Goal: Transaction & Acquisition: Purchase product/service

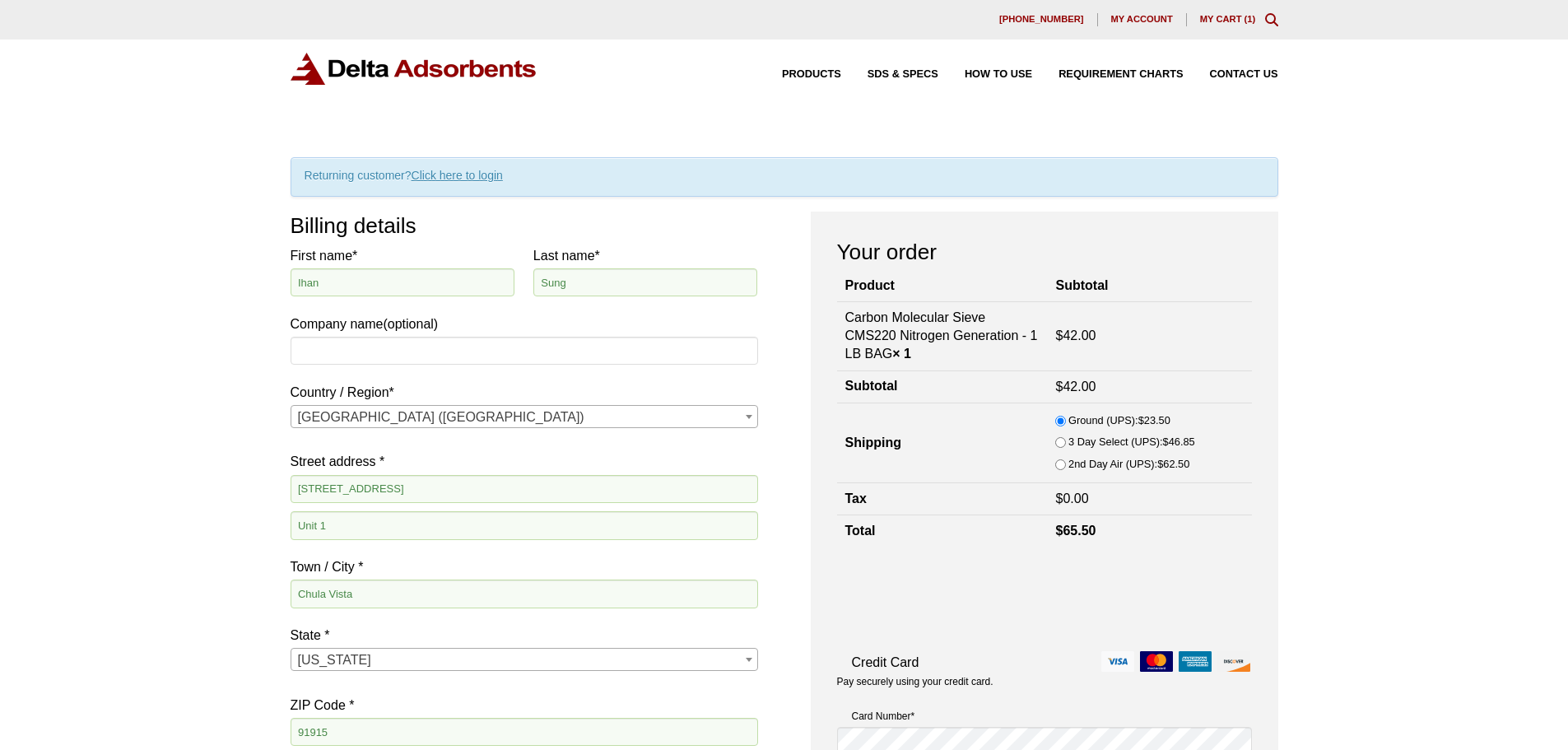
select select "US"
select select "CA"
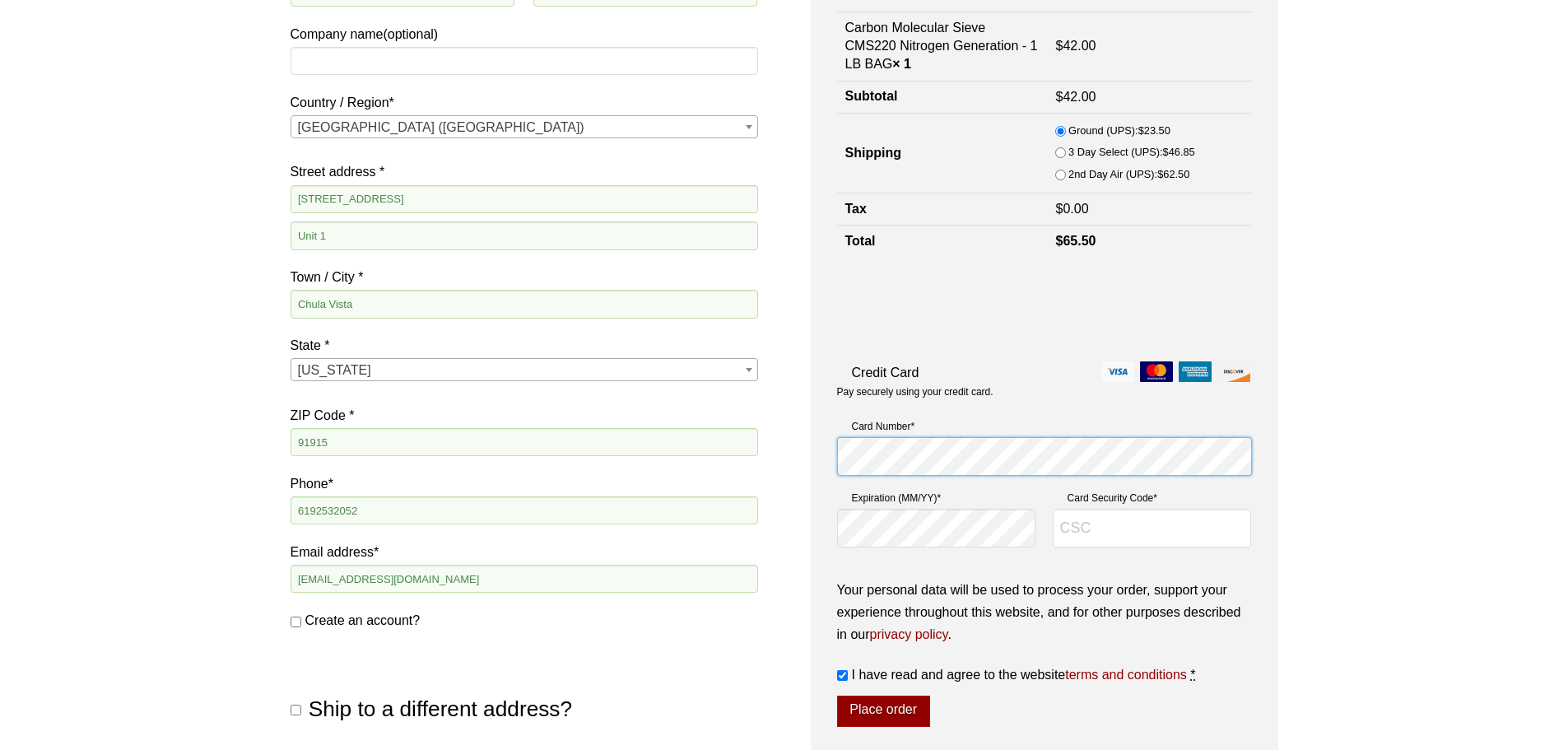
scroll to position [329, 0]
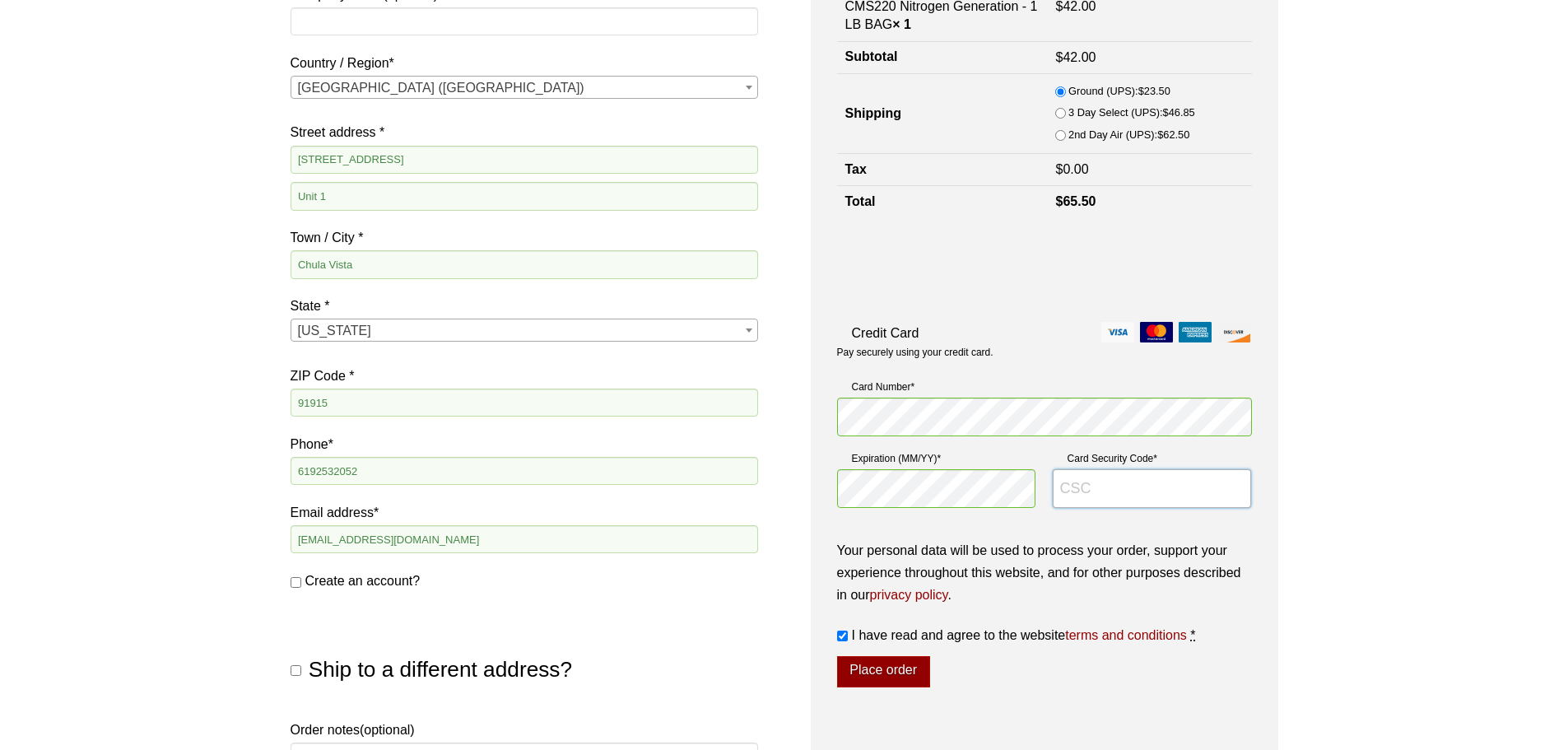
click at [1143, 491] on input "Card Security Code *" at bounding box center [1153, 489] width 199 height 39
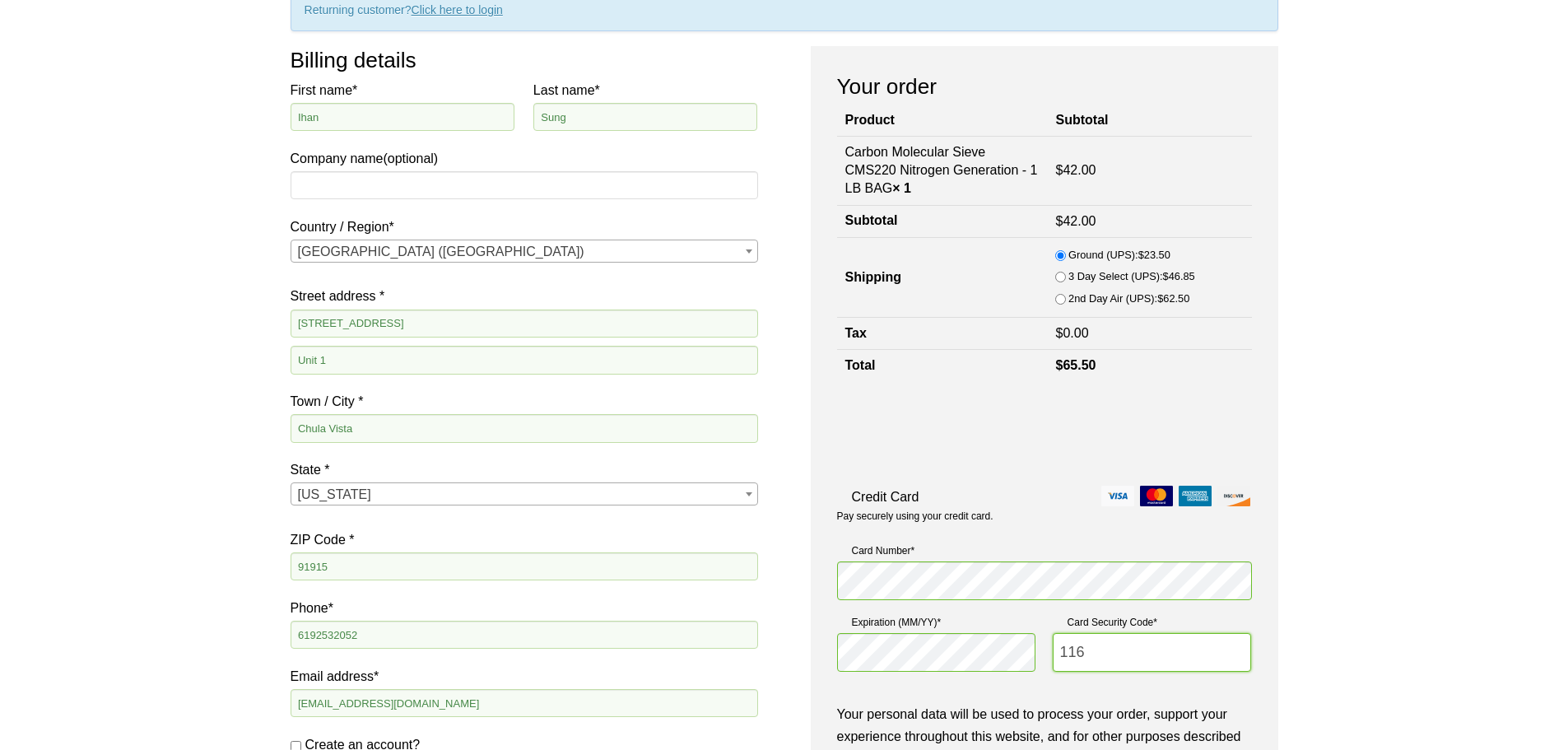
scroll to position [164, 0]
type input "116"
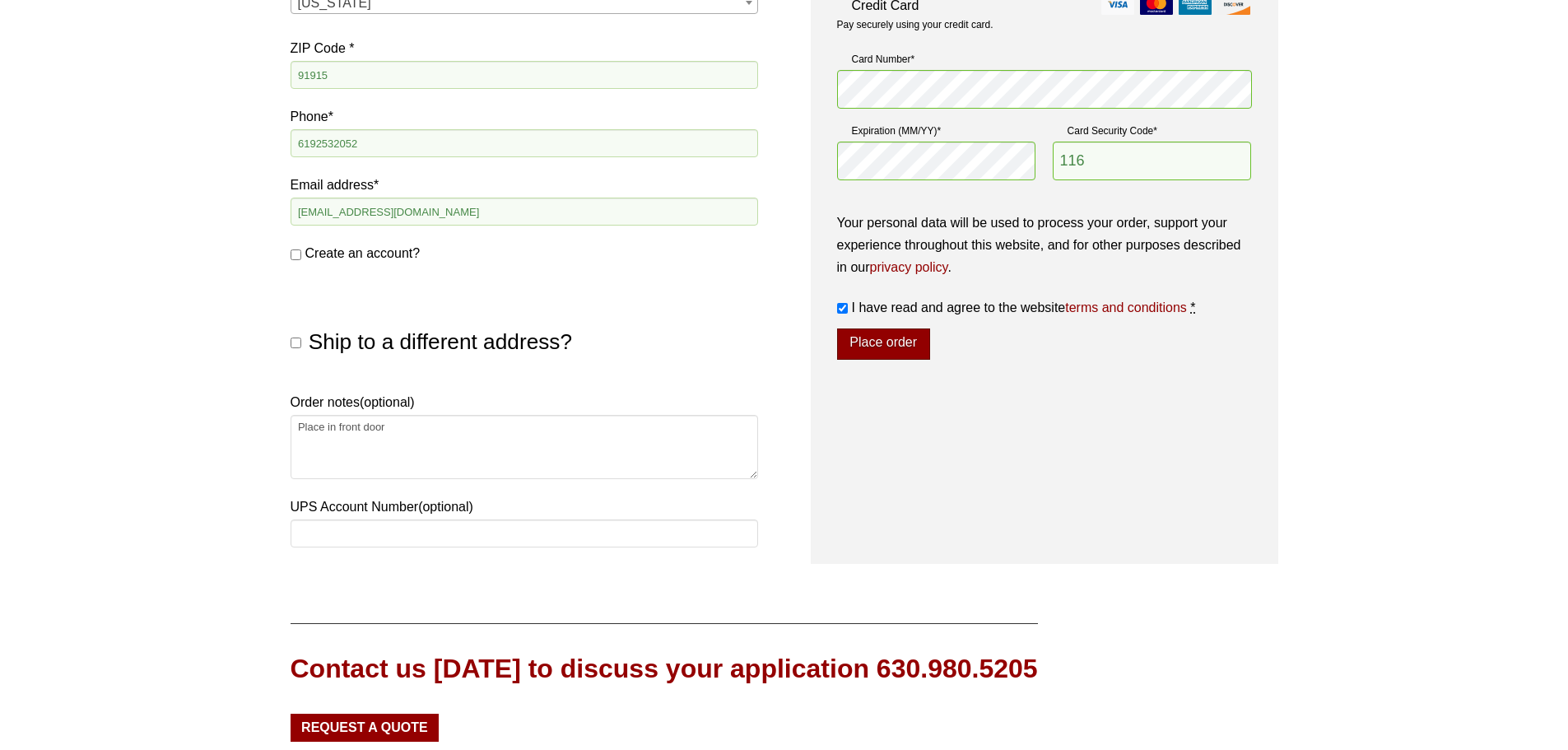
scroll to position [576, 0]
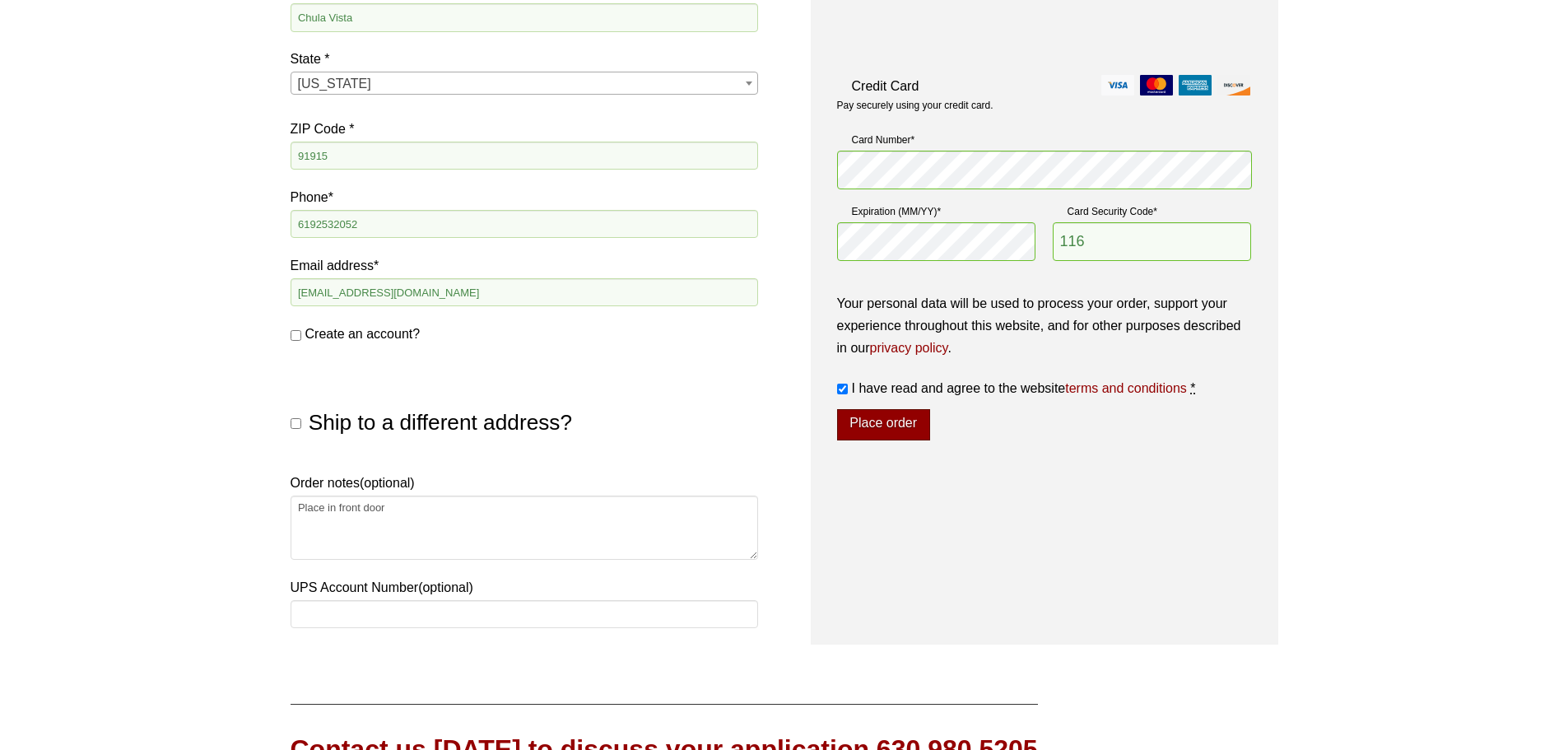
click at [878, 430] on button "Place order" at bounding box center [883, 424] width 93 height 31
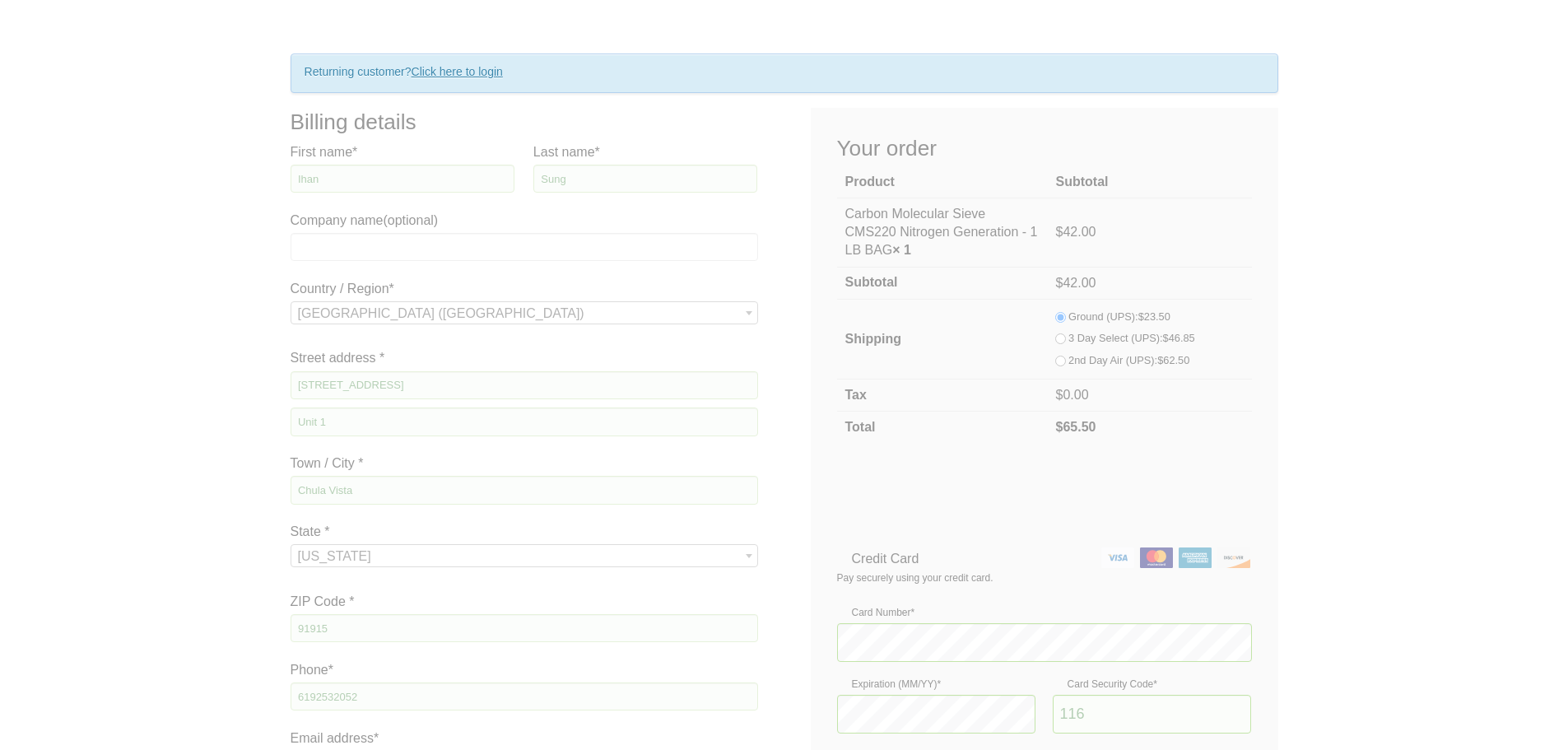
scroll to position [329, 0]
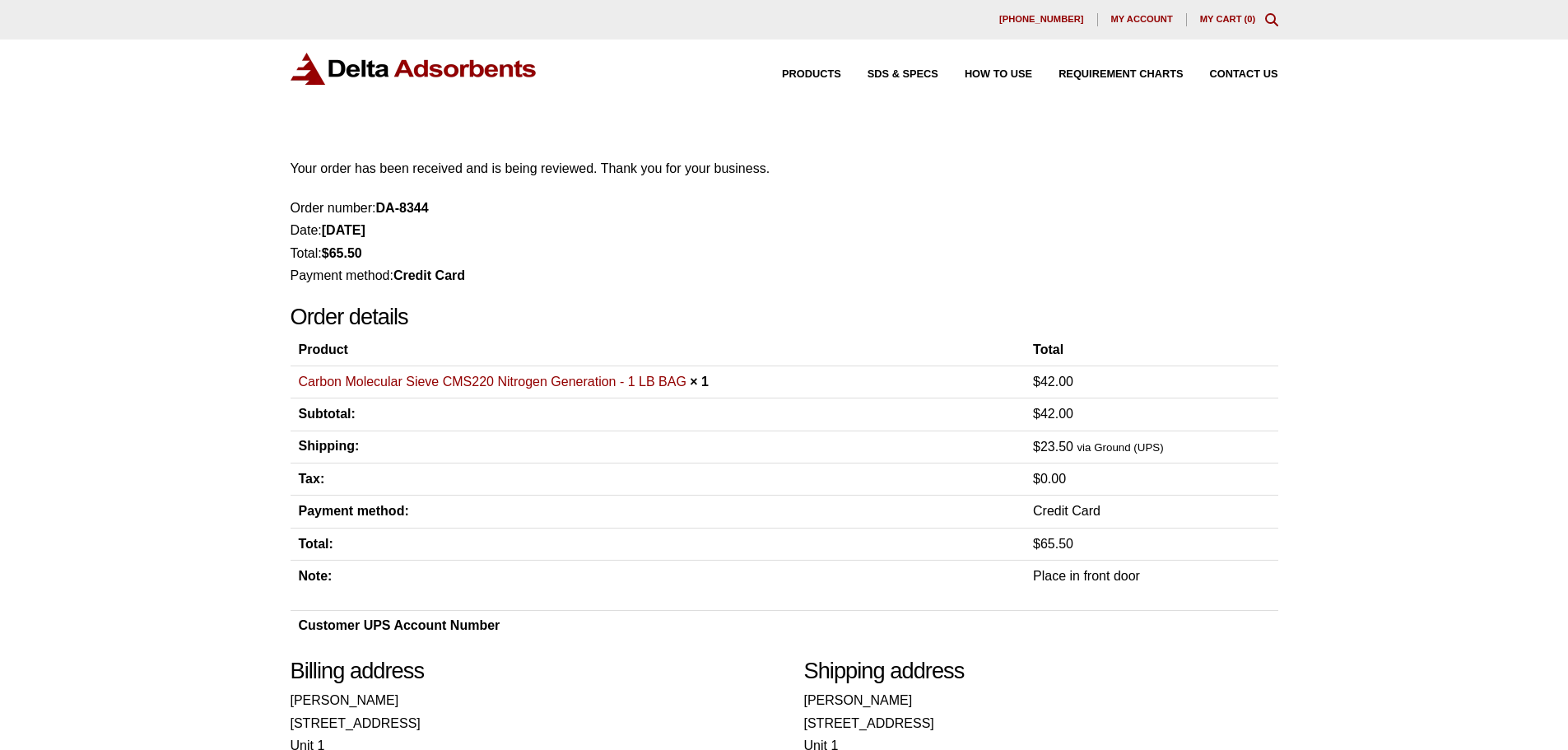
drag, startPoint x: 657, startPoint y: 237, endPoint x: 674, endPoint y: 234, distance: 17.3
click at [674, 234] on li "Date: September 25, 2025" at bounding box center [784, 230] width 987 height 22
